Goal: Information Seeking & Learning: Learn about a topic

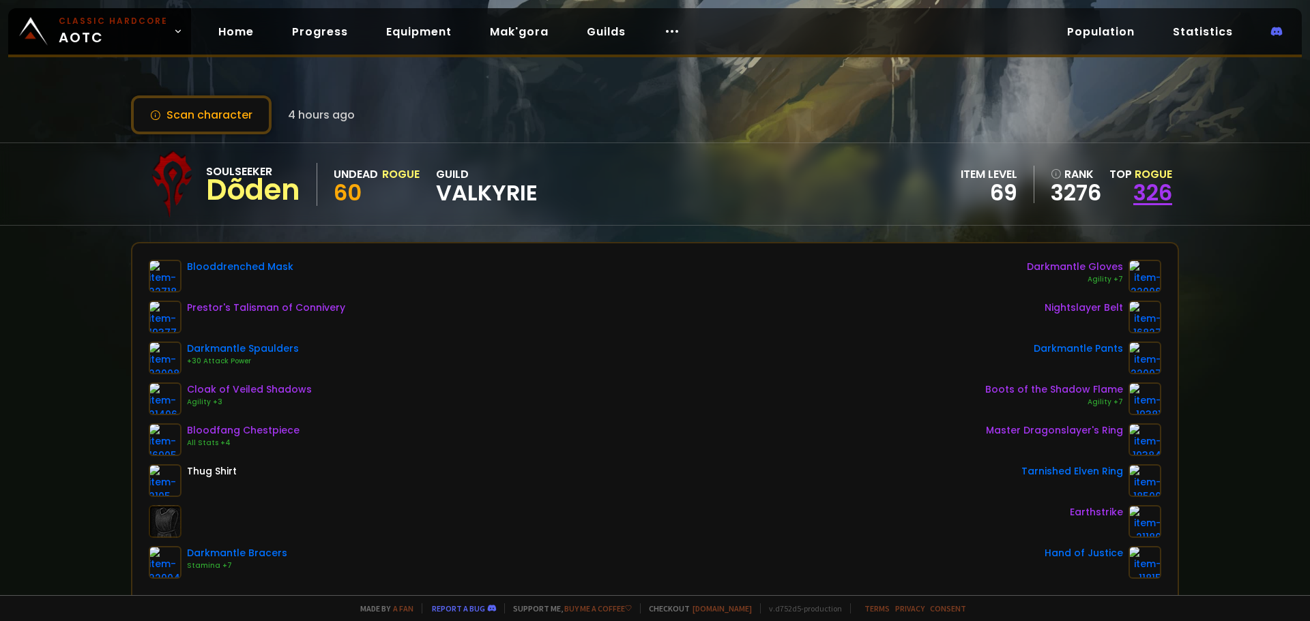
click at [1136, 192] on link "326" at bounding box center [1152, 192] width 39 height 31
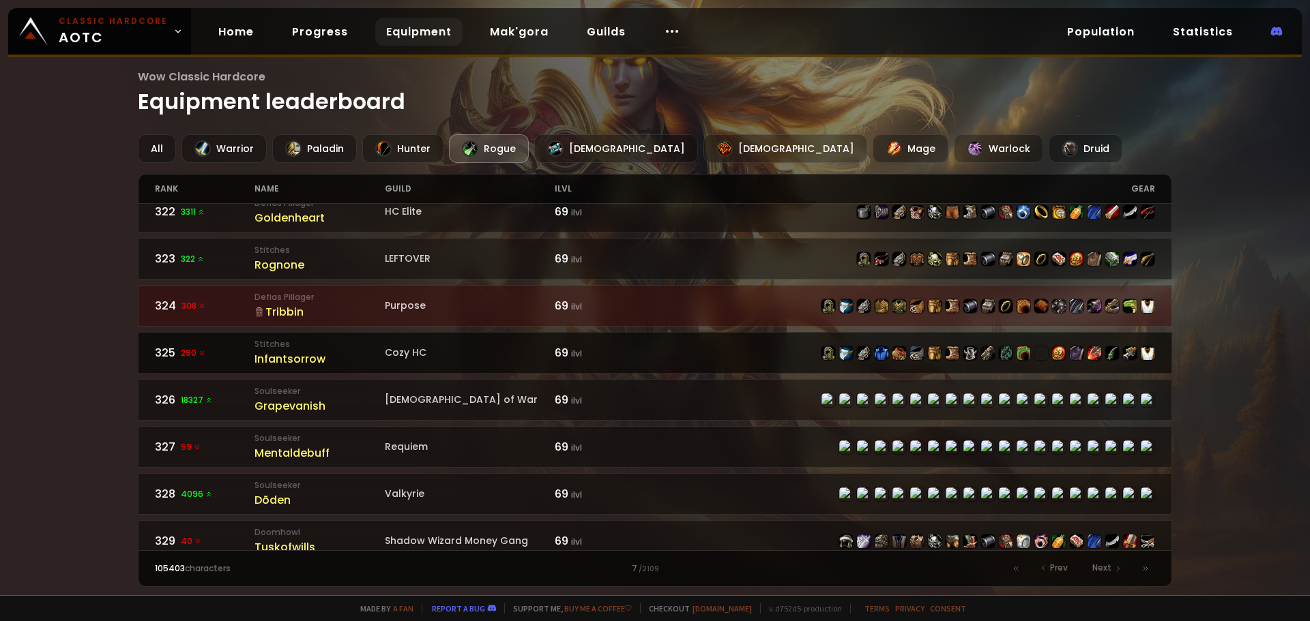
scroll to position [1003, 0]
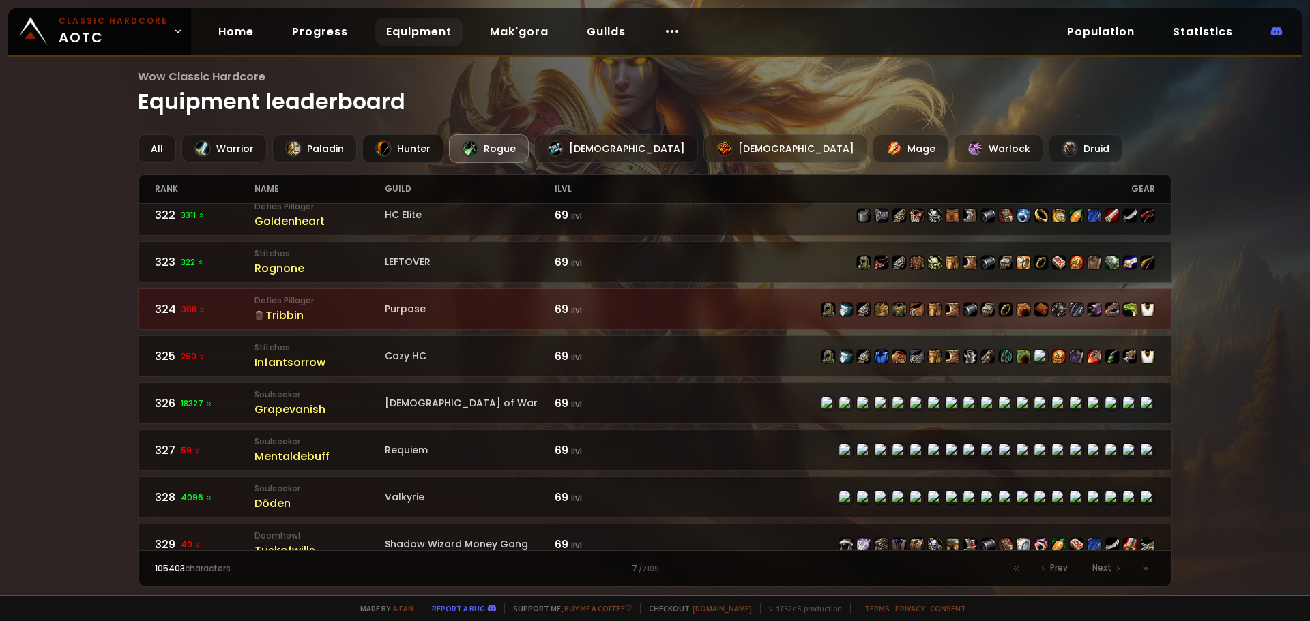
click at [394, 143] on div "Hunter" at bounding box center [402, 148] width 81 height 29
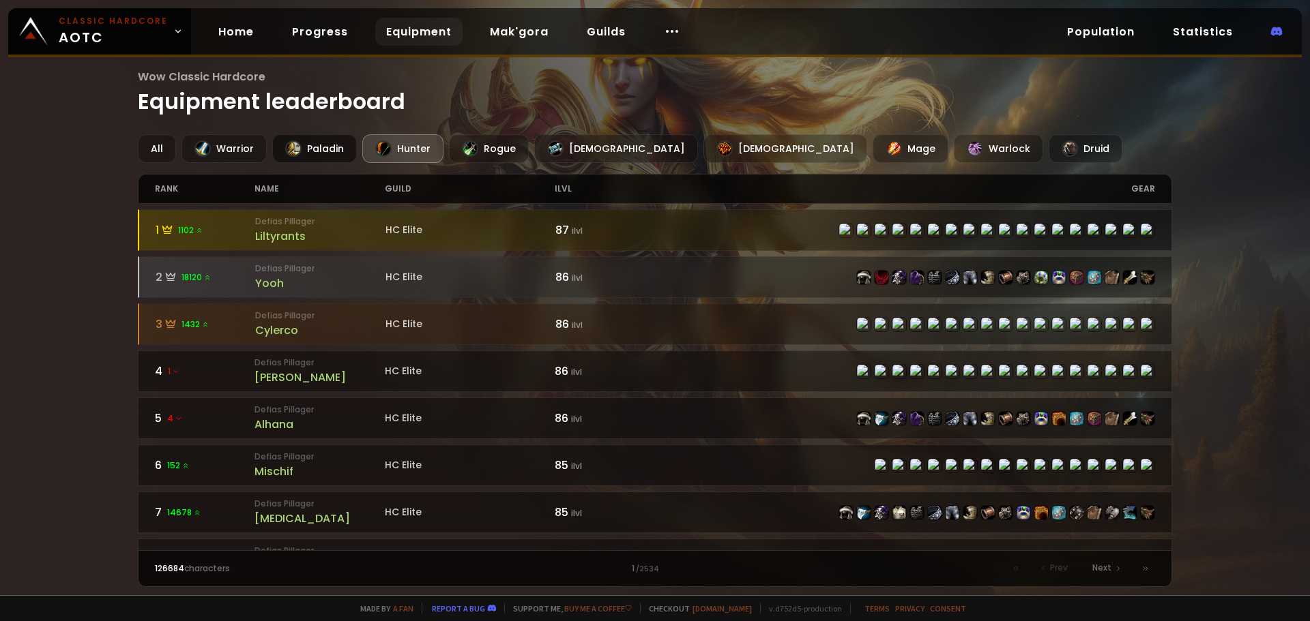
click at [304, 142] on div "Paladin" at bounding box center [314, 148] width 85 height 29
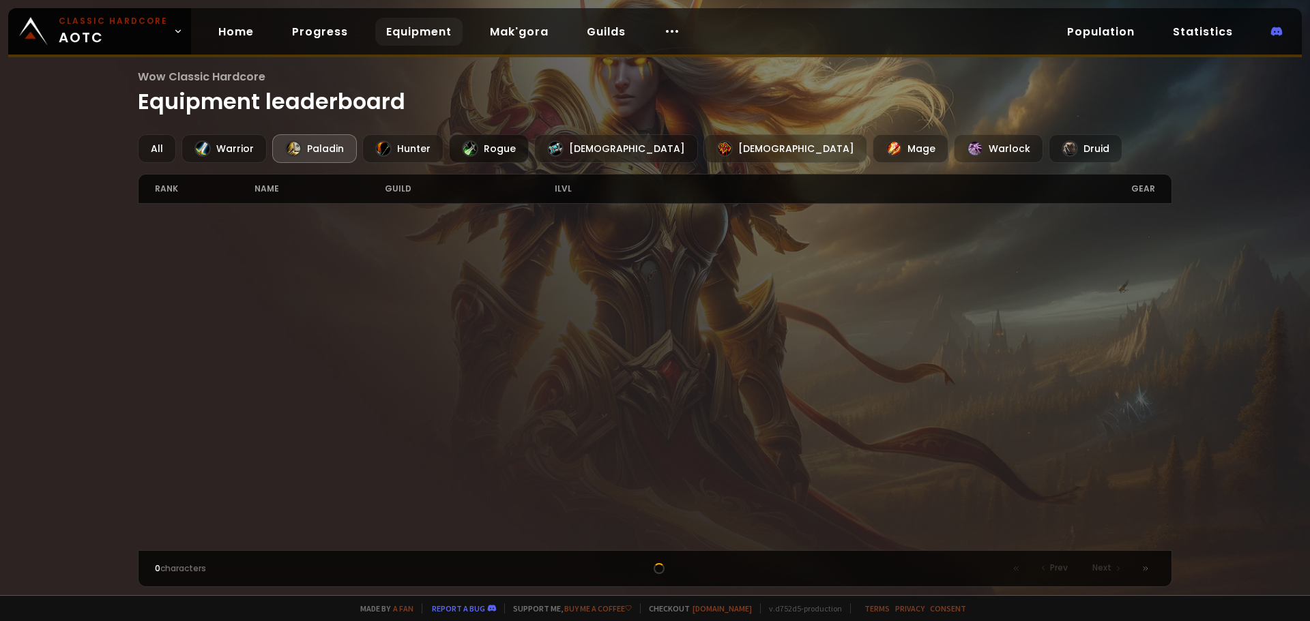
click at [505, 151] on div "Rogue" at bounding box center [489, 148] width 80 height 29
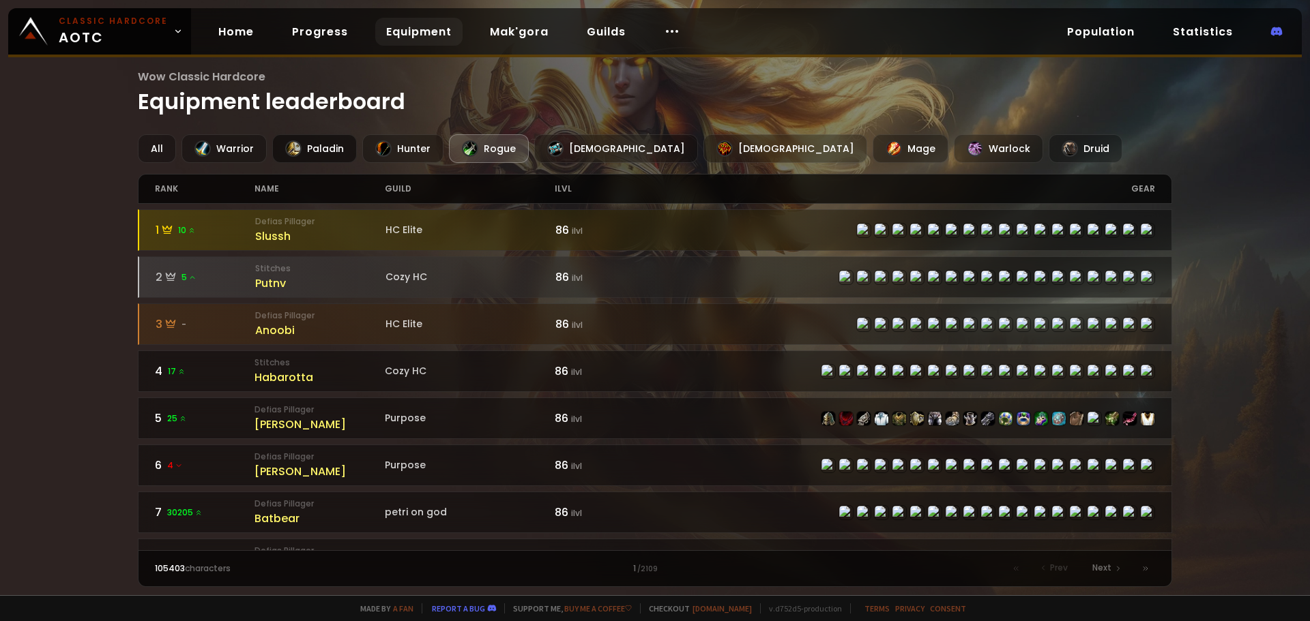
click at [332, 151] on div "Paladin" at bounding box center [314, 148] width 85 height 29
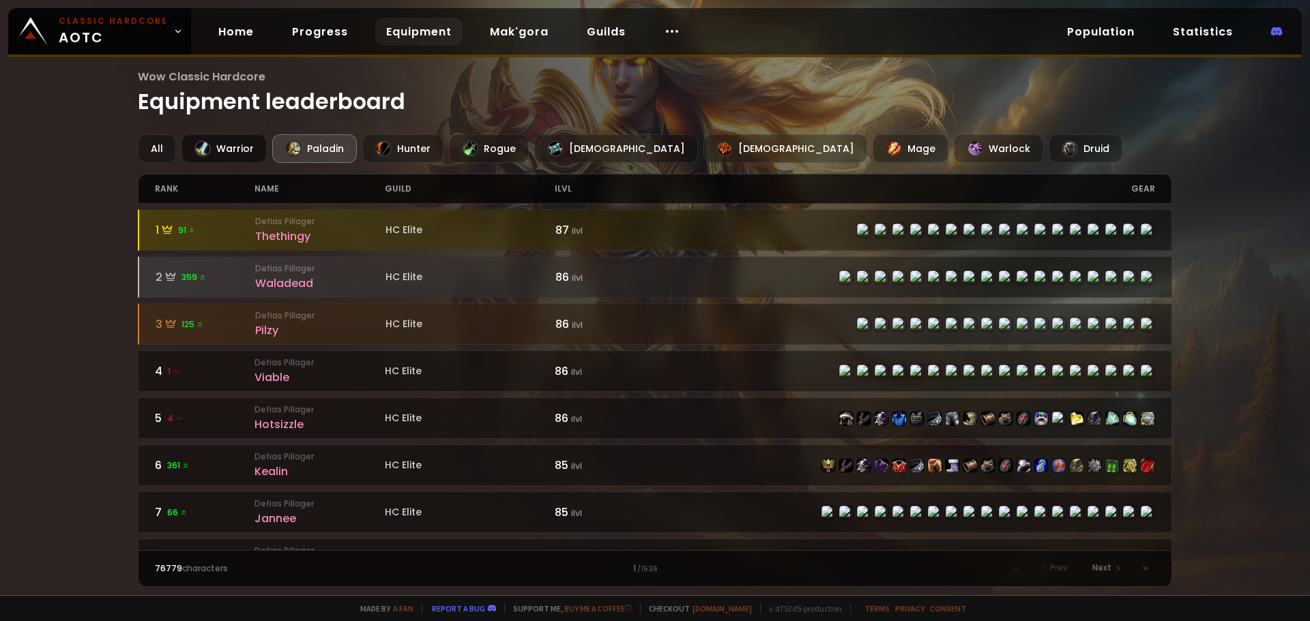
click at [248, 149] on div "Warrior" at bounding box center [223, 148] width 85 height 29
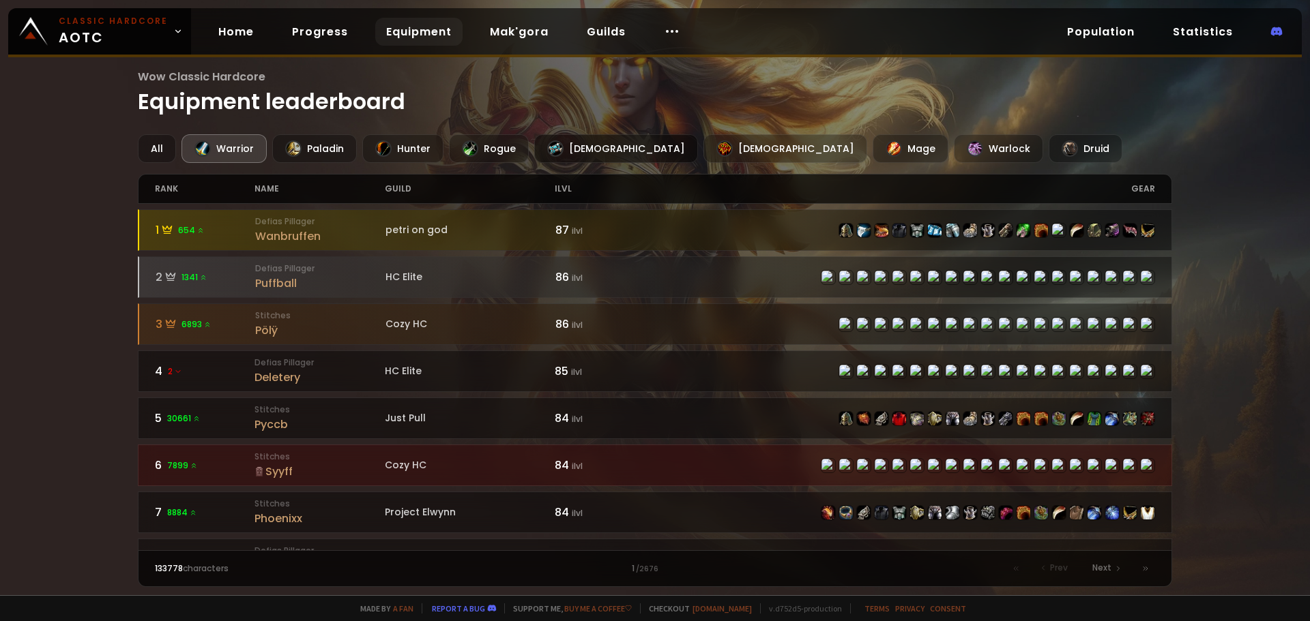
click at [544, 158] on div "[DEMOGRAPHIC_DATA]" at bounding box center [616, 148] width 164 height 29
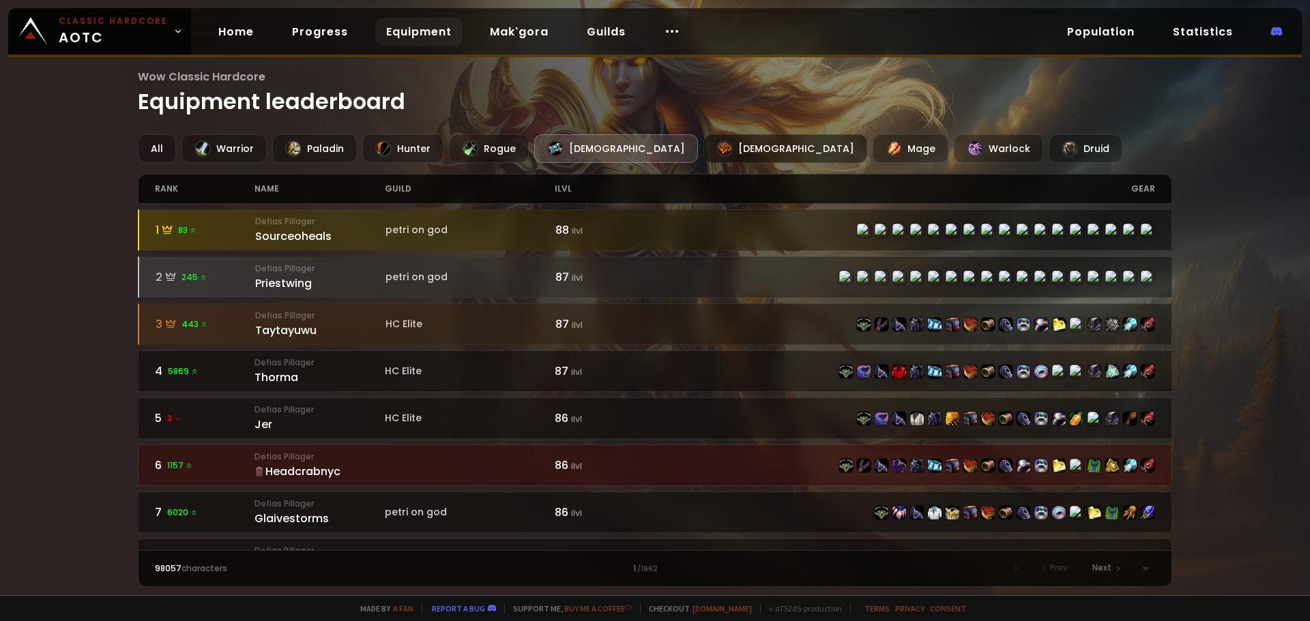
click at [703, 155] on div "[DEMOGRAPHIC_DATA]" at bounding box center [785, 148] width 164 height 29
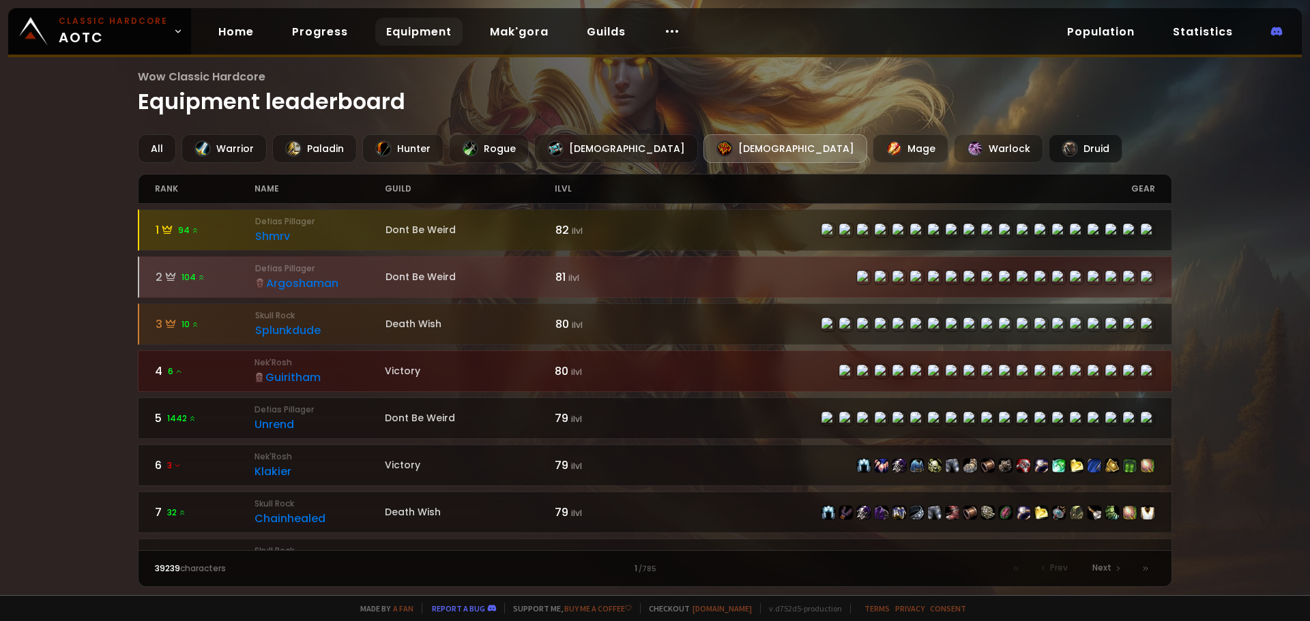
click at [1061, 151] on div at bounding box center [1069, 149] width 16 height 16
